Goal: Find specific page/section: Find specific page/section

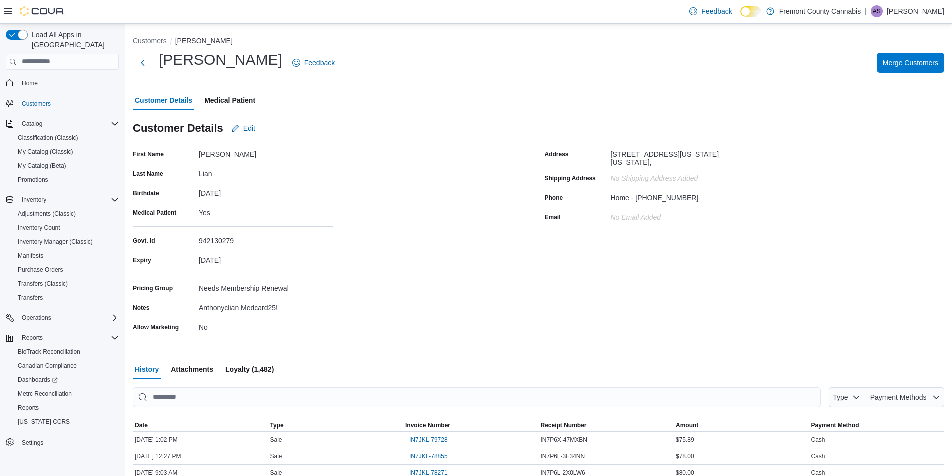
scroll to position [50, 0]
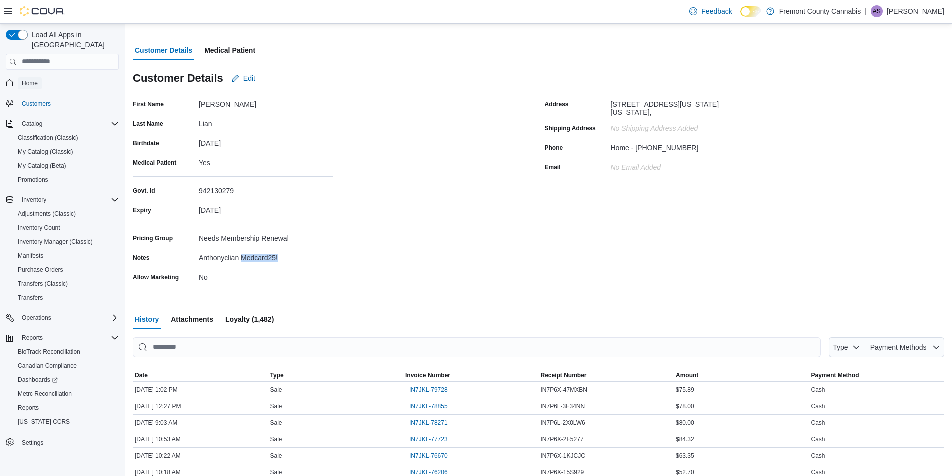
click at [35, 79] on span "Home" at bounding box center [30, 83] width 16 height 8
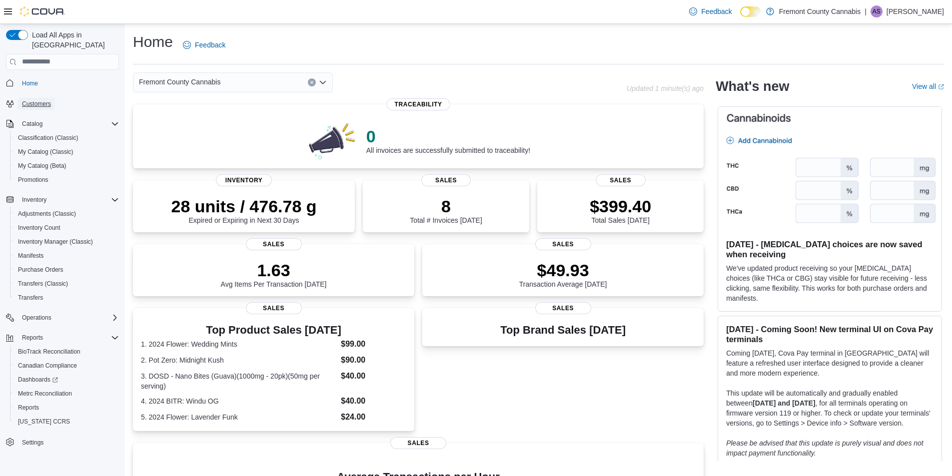
click at [44, 100] on span "Customers" at bounding box center [36, 104] width 29 height 8
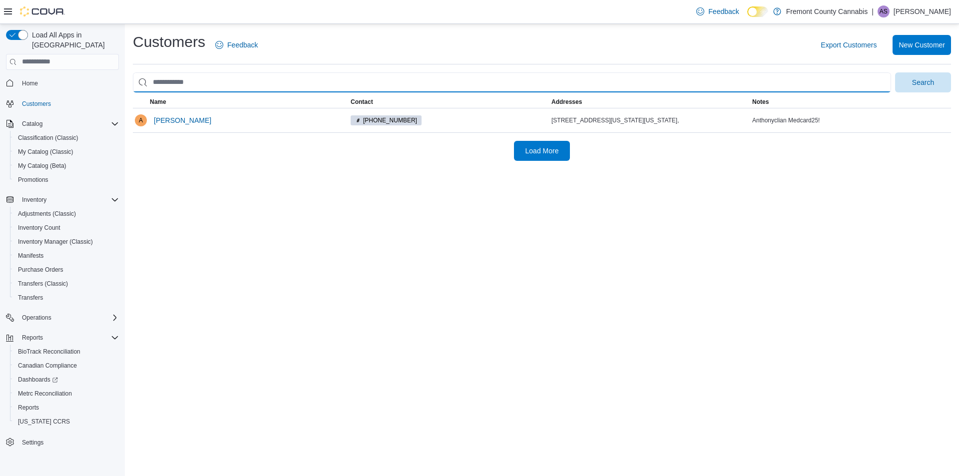
drag, startPoint x: 198, startPoint y: 85, endPoint x: 102, endPoint y: 86, distance: 95.4
click at [102, 86] on div "Load All Apps in [GEOGRAPHIC_DATA] Home Customers Catalog Classification (Class…" at bounding box center [479, 250] width 959 height 452
type input "*****"
click at [895, 72] on button "Search" at bounding box center [923, 82] width 56 height 20
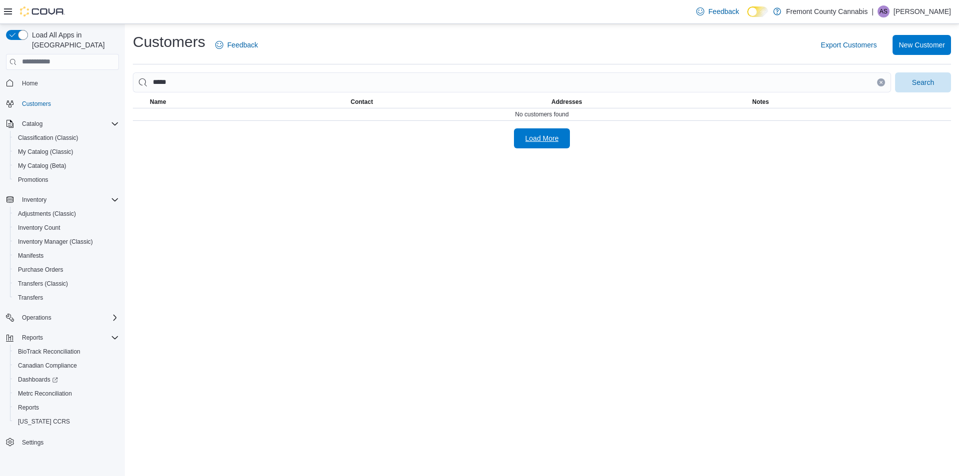
click at [551, 138] on span "Load More" at bounding box center [542, 138] width 33 height 10
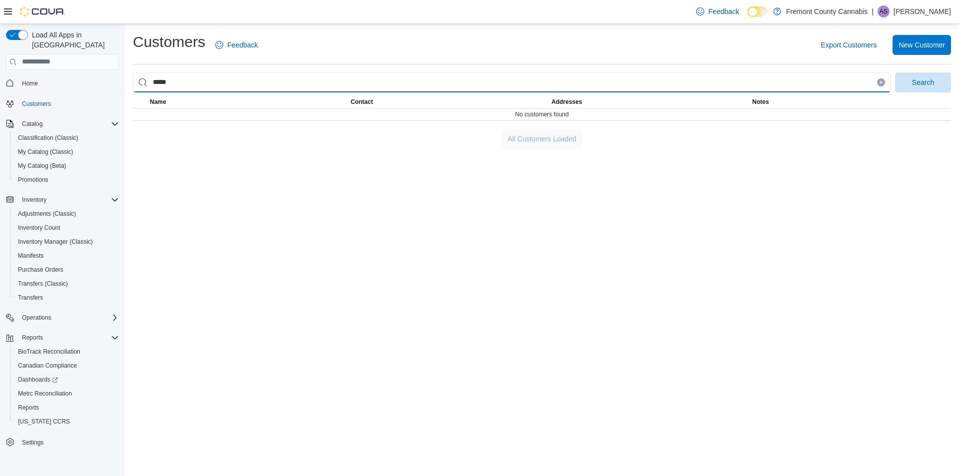
drag, startPoint x: 184, startPoint y: 83, endPoint x: 124, endPoint y: 81, distance: 60.5
click at [128, 83] on div "Customers Feedback Export Customers New Customer ***** Search This table contai…" at bounding box center [542, 90] width 834 height 133
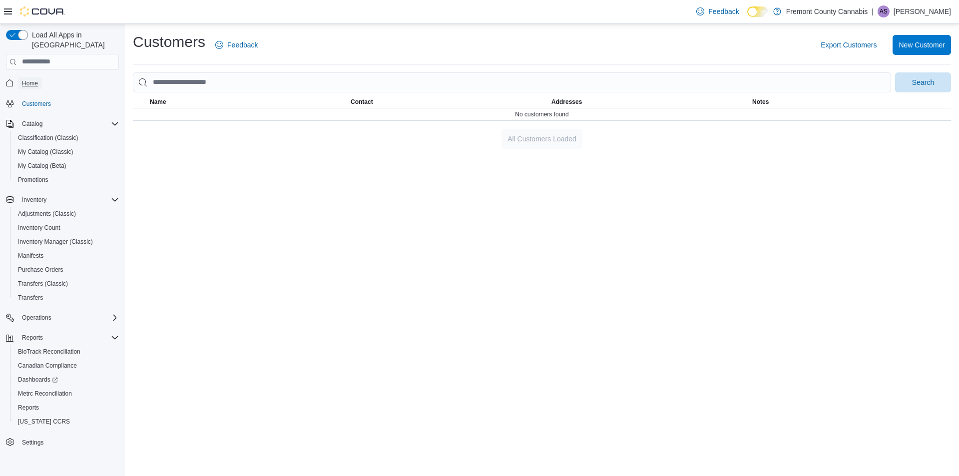
click at [31, 79] on span "Home" at bounding box center [30, 83] width 16 height 8
